Goal: Task Accomplishment & Management: Use online tool/utility

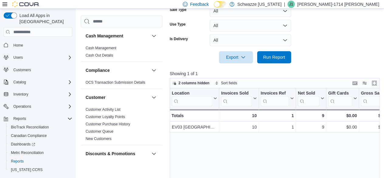
scroll to position [0, 70]
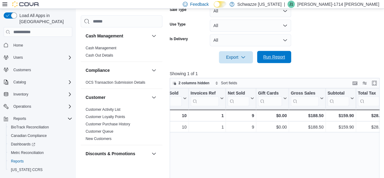
click at [278, 60] on span "Run Report" at bounding box center [274, 57] width 27 height 12
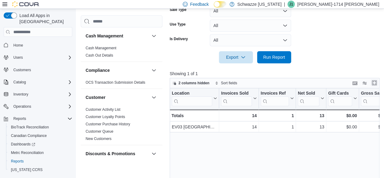
click at [375, 84] on button "Enter fullscreen" at bounding box center [374, 82] width 7 height 7
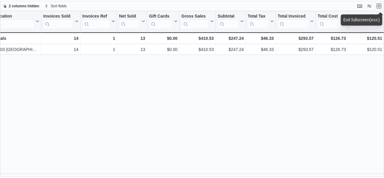
scroll to position [0, 0]
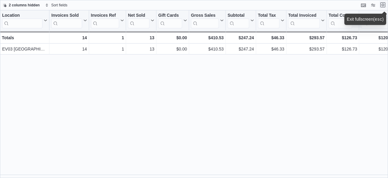
click at [384, 5] on button "Exit fullscreen" at bounding box center [383, 4] width 7 height 7
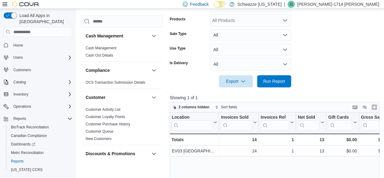
scroll to position [139, 0]
click at [270, 83] on span "Run Report" at bounding box center [274, 80] width 27 height 12
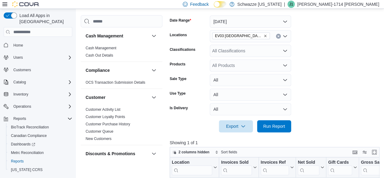
scroll to position [93, 0]
click at [378, 151] on button "Enter fullscreen" at bounding box center [374, 151] width 7 height 7
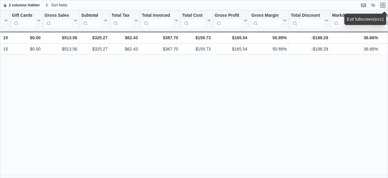
scroll to position [0, 0]
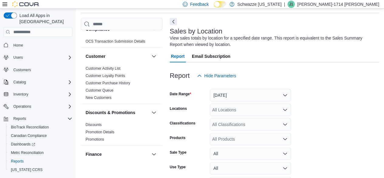
scroll to position [60, 0]
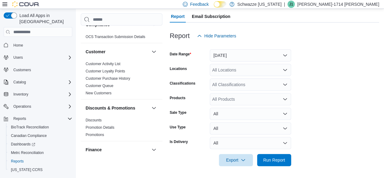
click at [78, 5] on div "Feedback Dark Mode Schwazze [US_STATE] | J1 [PERSON_NAME]-1714 [PERSON_NAME]" at bounding box center [192, 4] width 384 height 9
click at [231, 56] on button "[DATE]" at bounding box center [250, 55] width 81 height 12
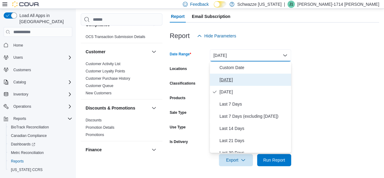
click at [225, 80] on span "[DATE]" at bounding box center [253, 79] width 69 height 7
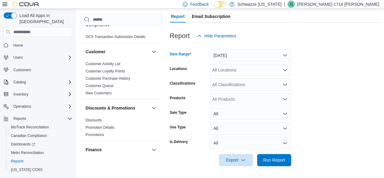
click at [240, 67] on div "All Locations" at bounding box center [250, 70] width 81 height 12
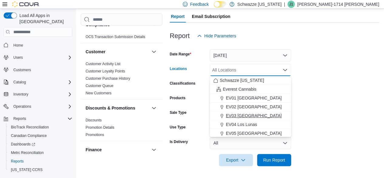
click at [241, 113] on span "EV03 [GEOGRAPHIC_DATA]" at bounding box center [254, 115] width 56 height 6
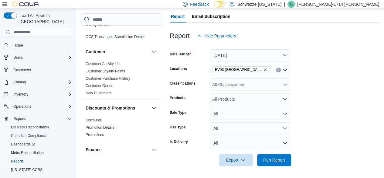
click at [310, 109] on form "Date Range [DATE] Locations EV03 West Central Classifications All Classificatio…" at bounding box center [274, 104] width 209 height 124
click at [280, 156] on span "Run Report" at bounding box center [274, 159] width 27 height 12
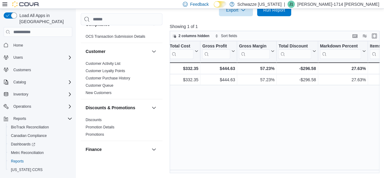
scroll to position [0, 329]
click at [273, 12] on span "Run Report" at bounding box center [274, 10] width 22 height 6
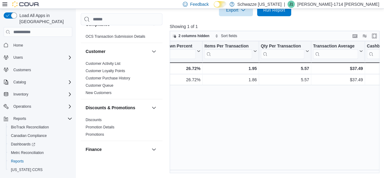
scroll to position [0, 499]
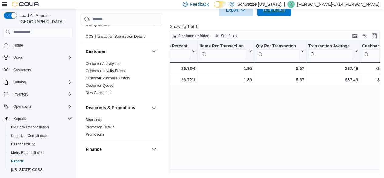
click at [267, 12] on span "Run Report" at bounding box center [274, 10] width 22 height 6
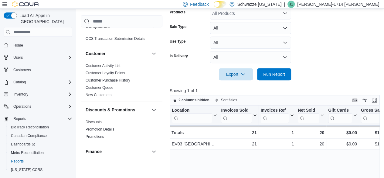
scroll to position [145, 0]
click at [376, 99] on button "Enter fullscreen" at bounding box center [374, 99] width 7 height 7
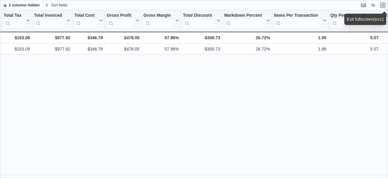
scroll to position [0, 255]
